Goal: Task Accomplishment & Management: Complete application form

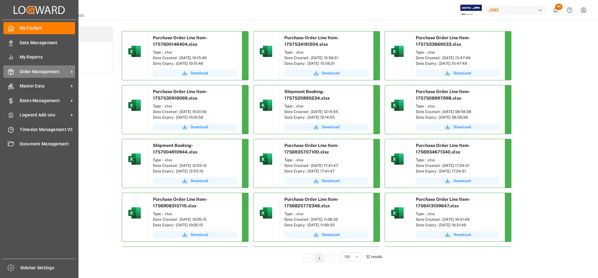
click at [36, 73] on span "Order Management" at bounding box center [44, 72] width 49 height 7
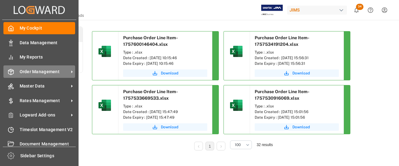
click at [51, 72] on span "Order Management" at bounding box center [44, 72] width 49 height 7
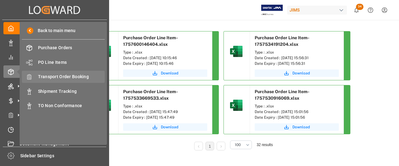
click at [71, 78] on span "Transport Order Booking" at bounding box center [71, 76] width 67 height 7
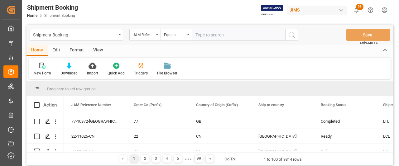
click at [197, 37] on input "text" at bounding box center [238, 35] width 93 height 12
paste input "77-10915-US"
type input "77-10915-US"
click at [197, 37] on input "77-10915-US" at bounding box center [238, 35] width 93 height 12
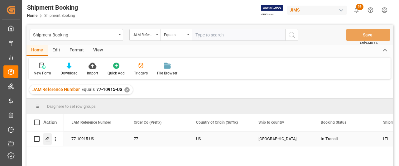
click at [46, 139] on icon "Press SPACE to select this row." at bounding box center [47, 138] width 5 height 5
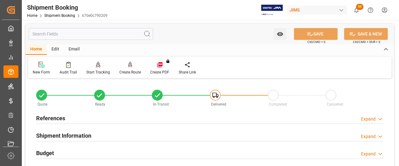
click at [57, 118] on h2 "References" at bounding box center [50, 118] width 29 height 8
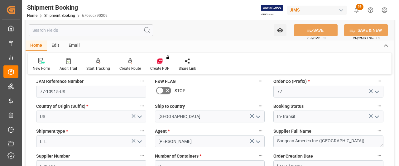
scroll to position [62, 0]
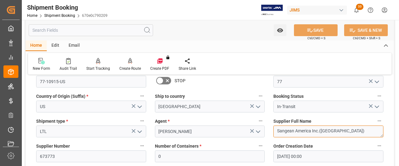
drag, startPoint x: 339, startPoint y: 131, endPoint x: 260, endPoint y: 130, distance: 79.4
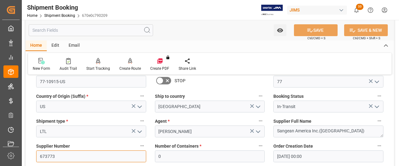
drag, startPoint x: 62, startPoint y: 154, endPoint x: 31, endPoint y: 154, distance: 30.8
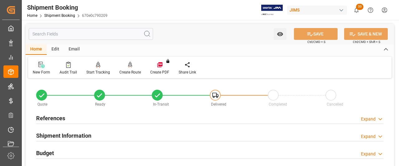
click at [38, 64] on icon at bounding box center [40, 65] width 4 height 6
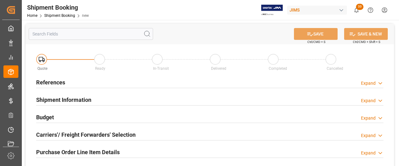
click at [50, 79] on h2 "References" at bounding box center [50, 82] width 29 height 8
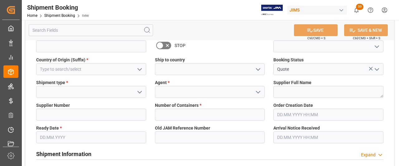
scroll to position [62, 0]
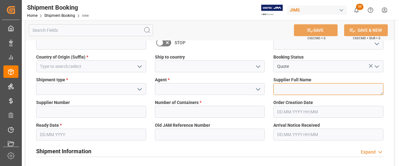
click at [287, 88] on textarea at bounding box center [328, 89] width 110 height 12
paste textarea "Sangean America Inc.([GEOGRAPHIC_DATA])"
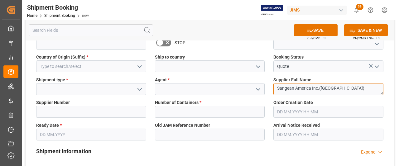
type textarea "Sangean America Inc.([GEOGRAPHIC_DATA])"
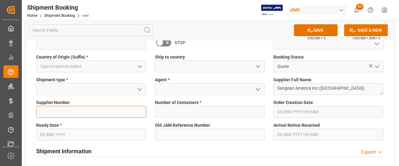
click at [47, 111] on input at bounding box center [91, 112] width 110 height 12
paste input "673773"
type input "673773"
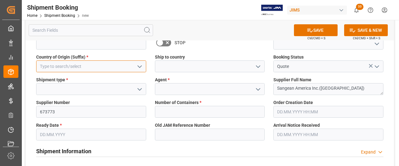
click at [73, 66] on input at bounding box center [91, 66] width 110 height 12
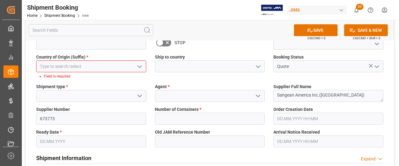
click at [140, 66] on icon "open menu" at bounding box center [139, 66] width 7 height 7
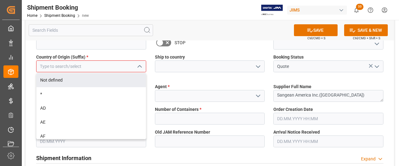
click at [75, 68] on input at bounding box center [91, 66] width 110 height 12
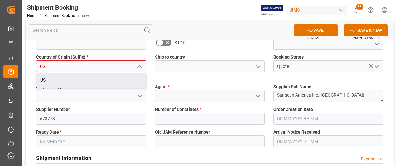
click at [67, 80] on div "US" at bounding box center [90, 80] width 109 height 14
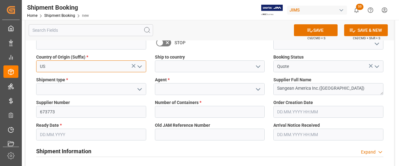
type input "US"
click at [257, 66] on polyline "open menu" at bounding box center [258, 67] width 4 height 2
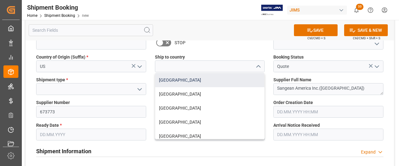
click at [168, 79] on div "[GEOGRAPHIC_DATA]" at bounding box center [209, 80] width 109 height 14
type input "[GEOGRAPHIC_DATA]"
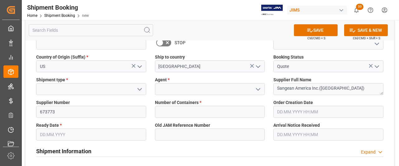
click at [137, 87] on icon "open menu" at bounding box center [139, 89] width 7 height 7
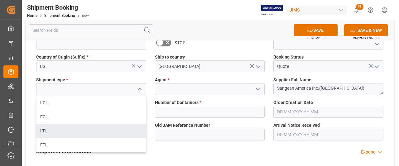
click at [45, 130] on div "LTL" at bounding box center [90, 131] width 109 height 14
type input "LTL"
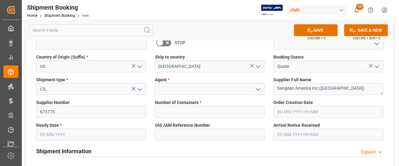
click at [255, 91] on icon "open menu" at bounding box center [257, 89] width 7 height 7
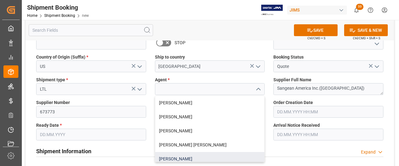
click at [185, 158] on div "[PERSON_NAME]" at bounding box center [209, 159] width 109 height 14
type input "[PERSON_NAME]"
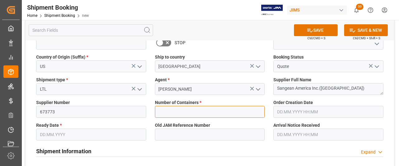
click at [182, 112] on input "text" at bounding box center [210, 112] width 110 height 12
type input "0"
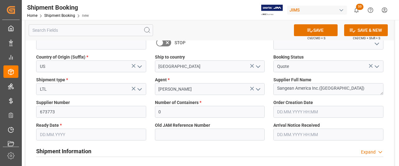
click at [57, 135] on input "text" at bounding box center [91, 135] width 110 height 12
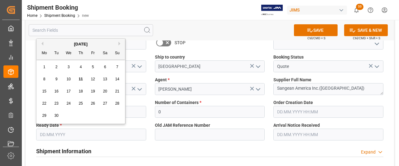
click at [110, 63] on div "1 2 3 4 5 6 7" at bounding box center [80, 67] width 85 height 12
click at [83, 78] on div "11" at bounding box center [81, 79] width 8 height 7
type input "[DATE]"
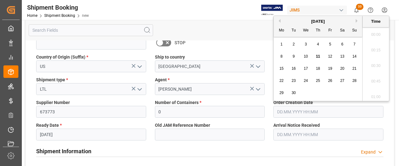
click at [306, 112] on input "text" at bounding box center [328, 112] width 110 height 12
click at [317, 55] on span "11" at bounding box center [317, 56] width 4 height 4
type input "[DATE] 00:00"
click at [384, 119] on div "Order Creation Date 11.09.2025 00:00" at bounding box center [328, 108] width 119 height 23
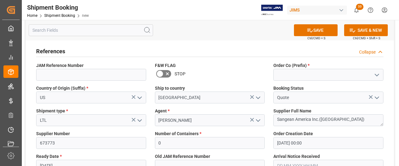
scroll to position [31, 0]
drag, startPoint x: 374, startPoint y: 73, endPoint x: 367, endPoint y: 76, distance: 7.7
click at [375, 73] on icon "open menu" at bounding box center [376, 74] width 7 height 7
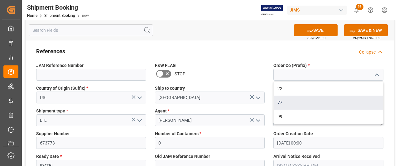
click at [281, 101] on div "77" at bounding box center [327, 103] width 109 height 14
type input "77"
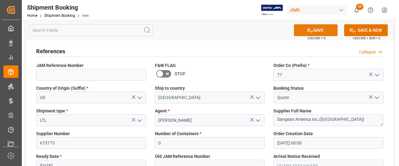
click at [324, 30] on button "SAVE" at bounding box center [316, 30] width 44 height 12
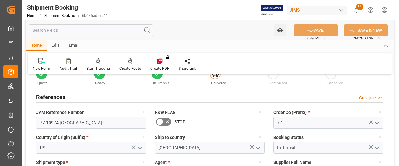
scroll to position [31, 0]
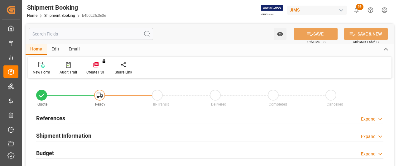
type input "0"
type input "[DATE] 00:00"
type input "[DATE]"
click at [53, 116] on h2 "References" at bounding box center [50, 118] width 29 height 8
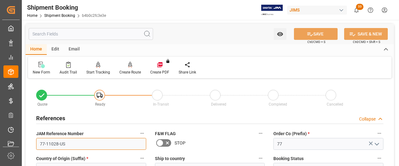
drag, startPoint x: 65, startPoint y: 145, endPoint x: 32, endPoint y: 143, distance: 33.1
click at [32, 143] on div "JAM Reference Number 77-11028-US" at bounding box center [91, 139] width 119 height 25
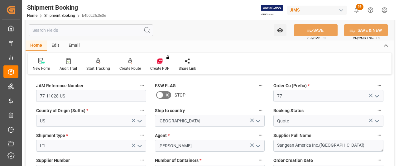
scroll to position [31, 0]
